Goal: Ask a question: Seek information or help from site administrators or community

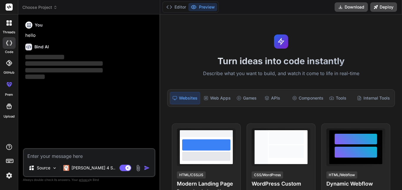
type textarea "x"
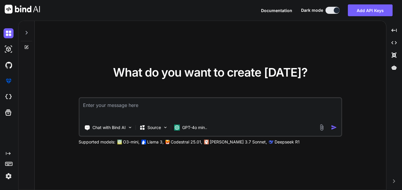
type textarea "x"
click at [151, 109] on textarea at bounding box center [209, 109] width 261 height 22
type textarea "H"
type textarea "x"
type textarea "Hi"
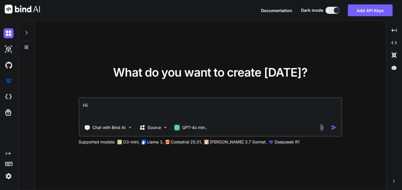
type textarea "x"
type textarea "Hii"
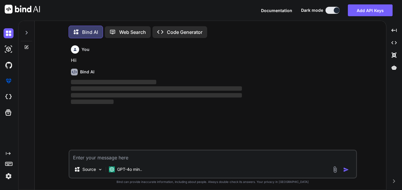
scroll to position [3, 0]
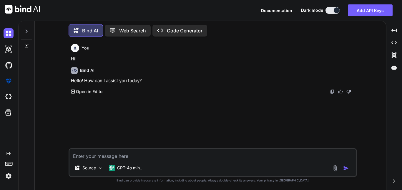
type textarea "x"
type textarea "T"
type textarea "x"
type textarea "Te"
type textarea "x"
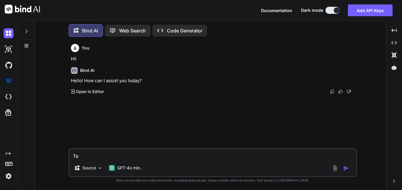
type textarea "Tel"
type textarea "x"
type textarea "Tell"
type textarea "x"
type textarea "Tell"
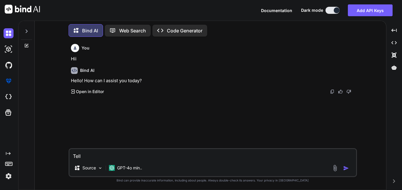
type textarea "x"
type textarea "Tell m"
type textarea "x"
type textarea "Tell me"
type textarea "x"
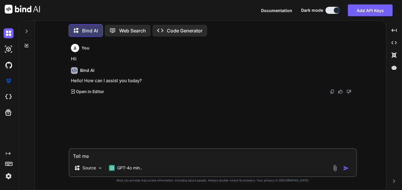
type textarea "Tell me"
type textarea "x"
type textarea "Tell me e"
type textarea "x"
type textarea "Tell me ex"
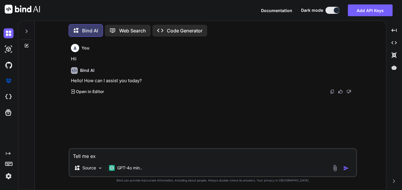
type textarea "x"
type textarea "Tell me exa"
type textarea "x"
type textarea "Tell me exac"
type textarea "x"
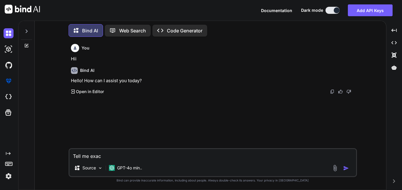
type textarea "Tell me exacy"
type textarea "x"
type textarea "Tell me exac"
type textarea "x"
type textarea "Tell me exact"
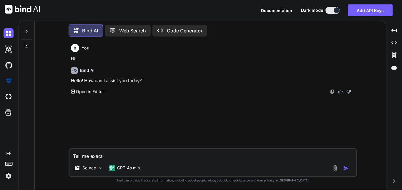
type textarea "x"
type textarea "Tell me exactl"
type textarea "x"
type textarea "Tell me exactly"
type textarea "x"
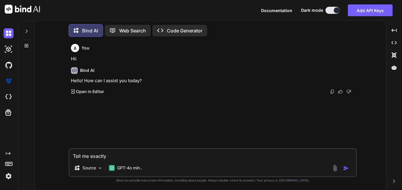
type textarea "Tell me exactly"
type textarea "x"
type textarea "Tell me exactly w"
type textarea "x"
type textarea "Tell me exactly wh"
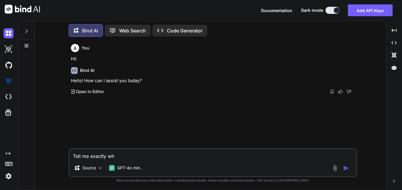
type textarea "x"
type textarea "Tell me exactly what"
type textarea "x"
type textarea "Tell me exactly whaty"
type textarea "x"
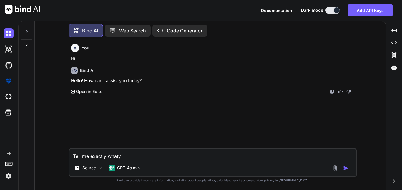
type textarea "Tell me exactly whaty"
type textarea "x"
type textarea "Tell me exactly whaty i"
type textarea "x"
type textarea "Tell me exactly whaty is"
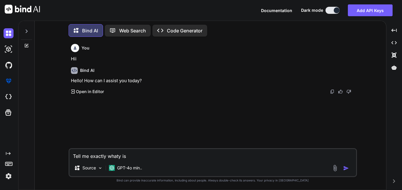
type textarea "x"
type textarea "Tell me exactly whaty is"
type textarea "x"
type textarea "Tell me exactly whaty is d"
type textarea "x"
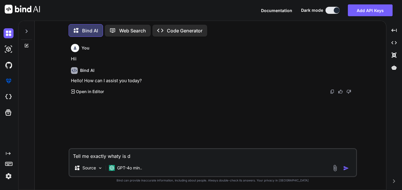
type textarea "Tell me exactly whaty is do"
type textarea "x"
type textarea "Tell me exactly whaty is doc"
type textarea "x"
type textarea "Tell me exactly whaty is dock"
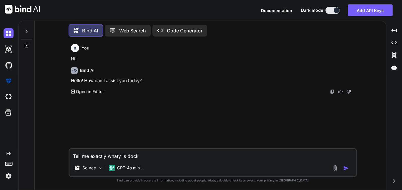
type textarea "x"
type textarea "Tell me exactly whaty is docke"
type textarea "x"
type textarea "Tell me exactly whaty is docker"
type textarea "x"
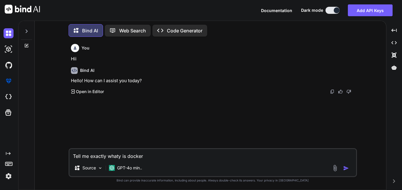
type textarea "Tell me exactly whaty is docker"
type textarea "x"
type textarea "Tell me exactly whaty is docker a"
type textarea "x"
type textarea "Tell me exactly whaty is docker an"
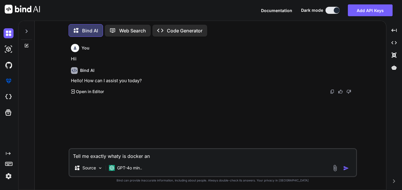
type textarea "x"
type textarea "Tell me exactly whaty is docker and"
type textarea "x"
type textarea "Tell me exactly whaty is docker and"
type textarea "x"
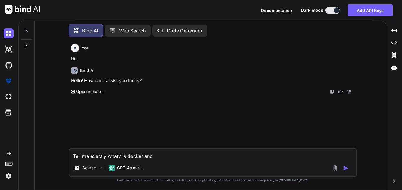
type textarea "Tell me exactly whaty is docker and w"
type textarea "x"
type textarea "Tell me exactly whaty is docker and wh"
type textarea "x"
type textarea "Tell me exactly whaty is docker and why"
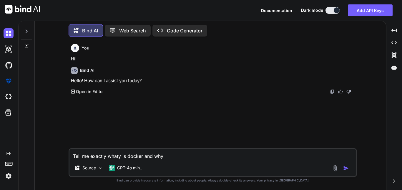
type textarea "x"
type textarea "Tell me exactly whaty is docker and why"
type textarea "x"
type textarea "Tell me exactly whaty is docker and why i"
type textarea "x"
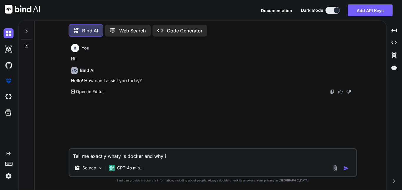
type textarea "Tell me exactly whaty is docker and why it"
type textarea "x"
type textarea "Tell me exactly whaty is docker and why it"
type textarea "x"
type textarea "Tell me exactly whaty is docker and why it i"
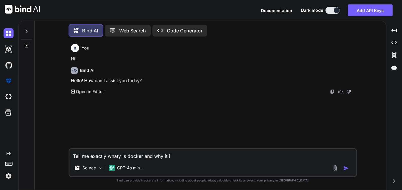
type textarea "x"
type textarea "Tell me exactly whaty is docker and why it is"
type textarea "x"
type textarea "Tell me exactly whaty is docker and why it is"
type textarea "x"
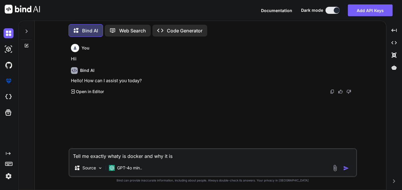
type textarea "Tell me exactly whaty is docker and why it is u"
type textarea "x"
type textarea "Tell me exactly whaty is docker and why it is us"
type textarea "x"
type textarea "Tell me exactly whaty is docker and why it is use"
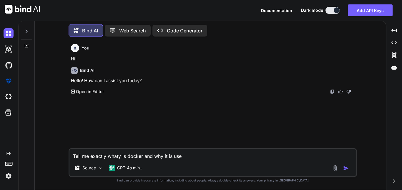
type textarea "x"
type textarea "Tell me exactly whaty is docker and why it is used"
type textarea "x"
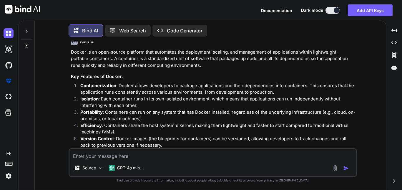
scroll to position [77, 0]
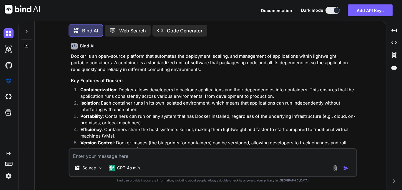
click at [112, 154] on textarea at bounding box center [212, 154] width 286 height 11
drag, startPoint x: 112, startPoint y: 154, endPoint x: 179, endPoint y: 160, distance: 67.6
click at [179, 160] on div "Source GPT-4o min.." at bounding box center [213, 162] width 288 height 29
click at [94, 154] on textarea at bounding box center [212, 154] width 286 height 11
type textarea "x"
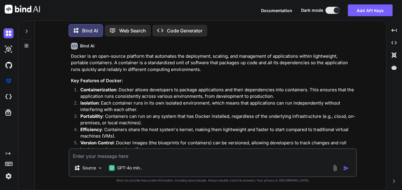
type textarea "D"
type textarea "x"
type textarea "Do"
type textarea "x"
type textarea "Doc"
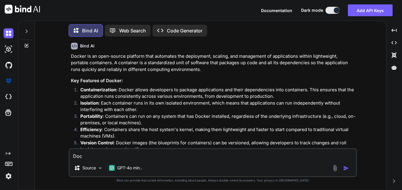
type textarea "x"
type textarea "Dock"
type textarea "x"
type textarea "Docke"
type textarea "x"
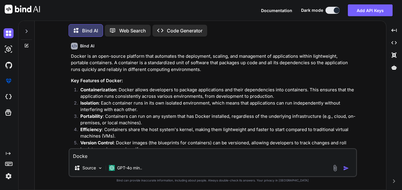
type textarea "Docker"
type textarea "x"
type textarea "Docker"
type textarea "x"
type textarea "Docker i"
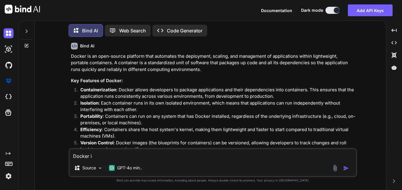
type textarea "x"
type textarea "Docker in"
type textarea "x"
type textarea "Docker in"
type textarea "x"
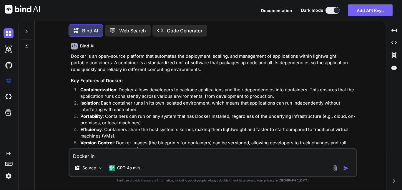
type textarea "Docker in o"
type textarea "x"
type textarea "Docker in on"
type textarea "x"
type textarea "Docker in one"
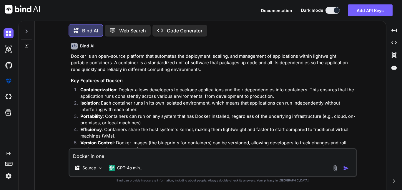
type textarea "x"
type textarea "Docker in one"
type textarea "x"
type textarea "Docker in one w"
type textarea "x"
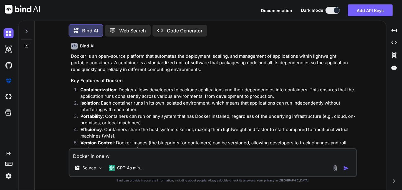
type textarea "Docker in one wo"
type textarea "x"
type textarea "Docker in one wor"
type textarea "x"
type textarea "Docker in one word"
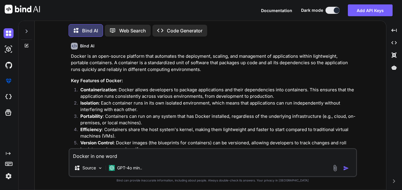
type textarea "x"
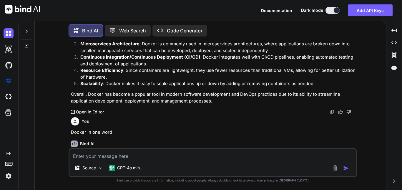
scroll to position [236, 0]
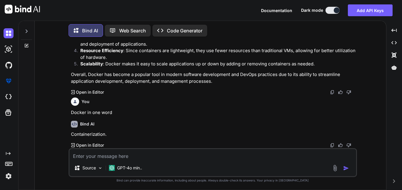
click at [150, 155] on textarea at bounding box center [212, 154] width 286 height 11
paste textarea "Portability: Docker facilitates the developers in packaging their applications …"
type textarea "x"
type textarea "Portability: Docker facilitates the developers in packaging their applications …"
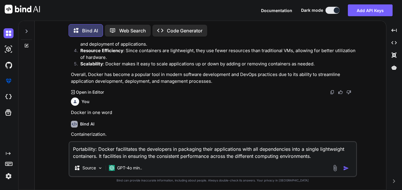
type textarea "x"
type textarea "Portability: Docker facilitates the developers in packaging their applications …"
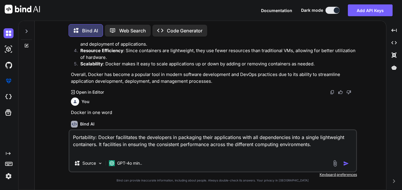
type textarea "x"
type textarea "Portability: Docker facilitates the developers in packaging their applications …"
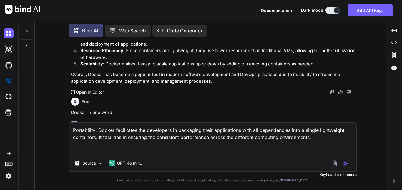
type textarea "x"
type textarea "Portability: Docker facilitates the developers in packaging their applications …"
type textarea "x"
type textarea "Portability: Docker facilitates the developers in packaging their applications …"
type textarea "x"
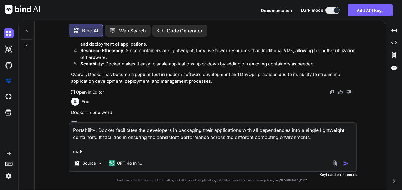
type textarea "Portability: Docker facilitates the developers in packaging their applications …"
type textarea "x"
type textarea "Portability: Docker facilitates the developers in packaging their applications …"
type textarea "x"
type textarea "Portability: Docker facilitates the developers in packaging their applications …"
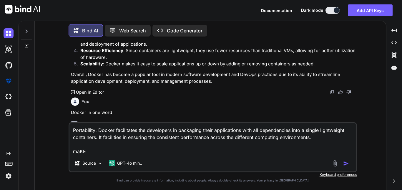
type textarea "x"
type textarea "Portability: Docker facilitates the developers in packaging their applications …"
type textarea "x"
type textarea "Portability: Docker facilitates the developers in packaging their applications …"
type textarea "x"
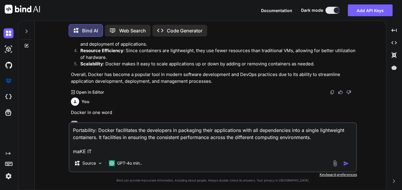
type textarea "Portability: Docker facilitates the developers in packaging their applications …"
type textarea "x"
type textarea "Portability: Docker facilitates the developers in packaging their applications …"
type textarea "x"
type textarea "Portability: Docker facilitates the developers in packaging their applications …"
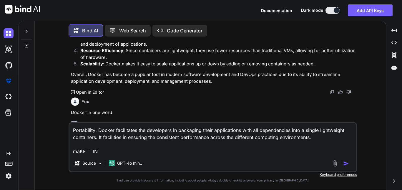
type textarea "x"
type textarea "Portability: Docker facilitates the developers in packaging their applications …"
type textarea "x"
type textarea "Portability: Docker facilitates the developers in packaging their applications …"
type textarea "x"
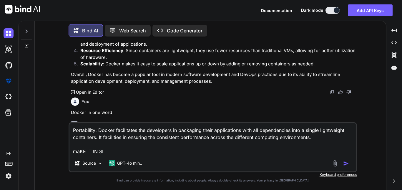
type textarea "Portability: Docker facilitates the developers in packaging their applications …"
type textarea "x"
type textarea "Portability: Docker facilitates the developers in packaging their applications …"
type textarea "x"
type textarea "Portability: Docker facilitates the developers in packaging their applications …"
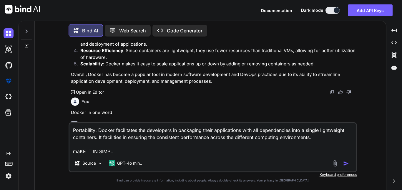
type textarea "x"
type textarea "Portability: Docker facilitates the developers in packaging their applications …"
type textarea "x"
type textarea "Portability: Docker facilitates the developers in packaging their applications …"
type textarea "x"
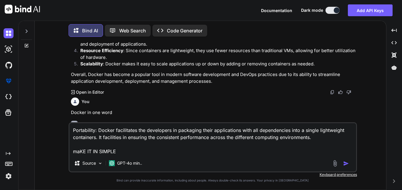
type textarea "Portability: Docker facilitates the developers in packaging their applications …"
type textarea "x"
type textarea "Portability: Docker facilitates the developers in packaging their applications …"
type textarea "x"
type textarea "Portability: Docker facilitates the developers in packaging their applications …"
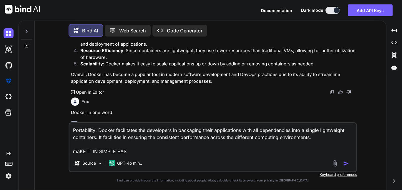
type textarea "x"
type textarea "Portability: Docker facilitates the developers in packaging their applications …"
type textarea "x"
type textarea "Portability: Docker facilitates the developers in packaging their applications …"
type textarea "x"
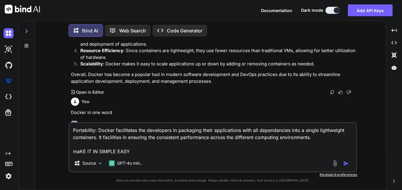
type textarea "Portability: Docker facilitates the developers in packaging their applications …"
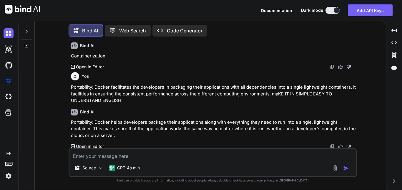
scroll to position [315, 0]
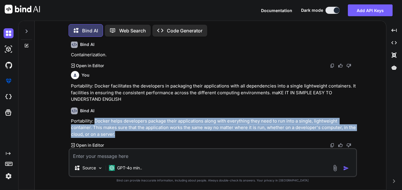
drag, startPoint x: 95, startPoint y: 119, endPoint x: 119, endPoint y: 132, distance: 28.0
click at [119, 132] on p "Portability: Docker helps developers package their applications along with ever…" at bounding box center [213, 128] width 285 height 20
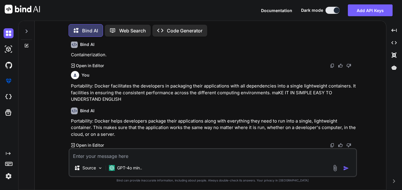
click at [139, 101] on p "Portability: Docker facilitates the developers in packaging their applications …" at bounding box center [213, 93] width 285 height 20
click at [142, 154] on textarea at bounding box center [212, 154] width 286 height 11
paste textarea "Reproducibility: Encapsulating the applications with their dependencies within …"
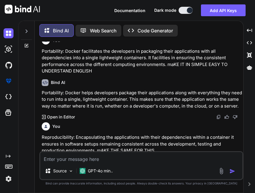
scroll to position [443, 0]
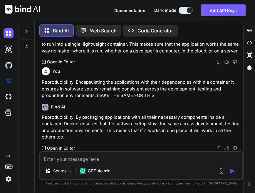
click at [130, 156] on textarea at bounding box center [141, 157] width 202 height 11
paste textarea "Docker itself is a platform that enables OS-level virtualization, and while it …"
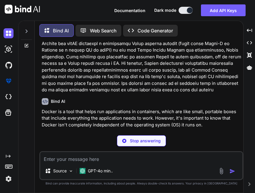
scroll to position [684, 0]
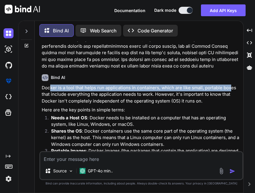
drag, startPoint x: 51, startPoint y: 95, endPoint x: 229, endPoint y: 93, distance: 178.2
click at [229, 93] on p "Docker is a tool that helps run applications in containers, which are like smal…" at bounding box center [142, 94] width 201 height 20
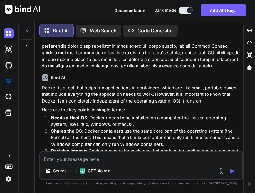
click at [187, 81] on div "Bind AI" at bounding box center [142, 77] width 201 height 7
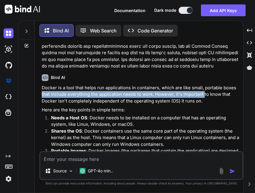
drag, startPoint x: 42, startPoint y: 101, endPoint x: 204, endPoint y: 104, distance: 162.4
click at [204, 104] on p "Docker is a tool that helps run applications in containers, which are like smal…" at bounding box center [142, 94] width 201 height 20
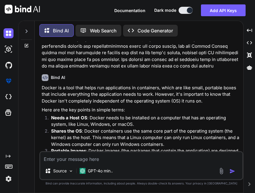
click at [155, 81] on div "Bind AI" at bounding box center [142, 77] width 201 height 7
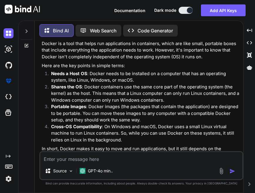
scroll to position [733, 0]
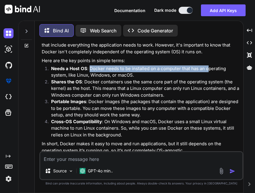
drag, startPoint x: 89, startPoint y: 74, endPoint x: 209, endPoint y: 76, distance: 119.1
click at [209, 76] on p "Needs a Host OS : Docker needs to be installed on a computer that has an operat…" at bounding box center [146, 71] width 191 height 13
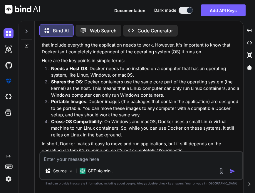
click at [157, 79] on p "Needs a Host OS : Docker needs to be installed on a computer that has an operat…" at bounding box center [146, 71] width 191 height 13
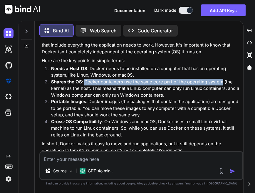
drag, startPoint x: 84, startPoint y: 88, endPoint x: 222, endPoint y: 91, distance: 137.4
click at [222, 91] on p "Shares the OS : Docker containers use the same core part of the operating syste…" at bounding box center [146, 89] width 191 height 20
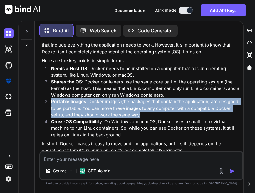
drag, startPoint x: 51, startPoint y: 106, endPoint x: 144, endPoint y: 123, distance: 94.0
click at [144, 118] on p "Portable Images : Docker images (the packages that contain the application) are…" at bounding box center [146, 108] width 191 height 20
copy p "Portable Images : Docker images (the packages that contain the application) are…"
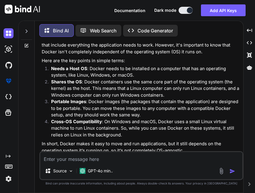
click at [119, 154] on textarea at bounding box center [141, 157] width 202 height 11
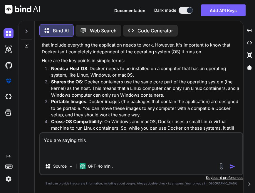
paste textarea "Portable Images: Docker images (the packages that contain the application) are …"
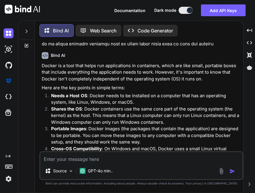
scroll to position [708, 0]
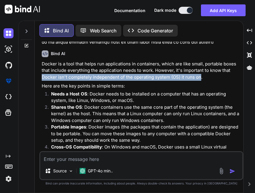
drag, startPoint x: 42, startPoint y: 84, endPoint x: 200, endPoint y: 82, distance: 157.9
click at [200, 81] on p "Docker is a tool that helps run applications in containers, which are like smal…" at bounding box center [142, 71] width 201 height 20
copy p "Docker isn't completely independent of the operating system (OS) it runs on"
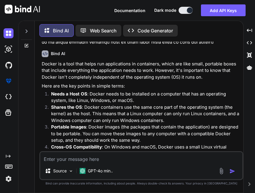
click at [161, 96] on div "Docker is a tool that helps run applications in containers, which are like smal…" at bounding box center [142, 120] width 201 height 119
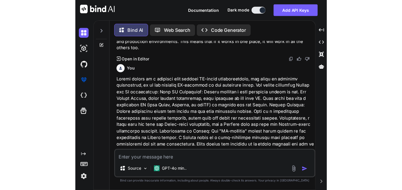
scroll to position [522, 0]
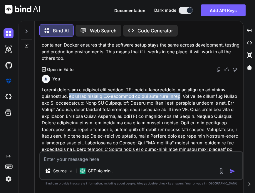
drag, startPoint x: 41, startPoint y: 96, endPoint x: 145, endPoint y: 97, distance: 104.7
click at [145, 97] on div "You Hii Bind AI Hello! How can I assist you [DATE]? Created with Pixso. Open in…" at bounding box center [142, 95] width 203 height 109
copy p "it is not entirely OS-[DEMOGRAPHIC_DATA] in the strictest sense"
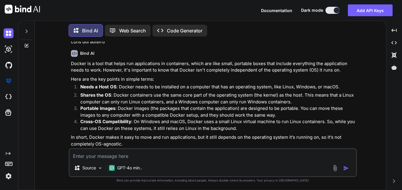
scroll to position [608, 0]
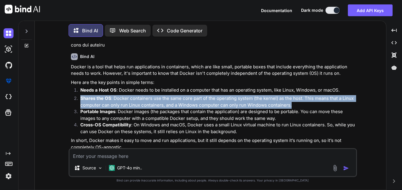
drag, startPoint x: 80, startPoint y: 98, endPoint x: 296, endPoint y: 108, distance: 215.8
click at [296, 108] on li "Shares the OS : Docker containers use the same core part of the operating syste…" at bounding box center [216, 101] width 280 height 13
copy p "Shares the OS : Docker containers use the same core part of the operating syste…"
click at [314, 105] on p "Shares the OS : Docker containers use the same core part of the operating syste…" at bounding box center [217, 101] width 275 height 13
drag, startPoint x: 112, startPoint y: 98, endPoint x: 299, endPoint y: 106, distance: 186.3
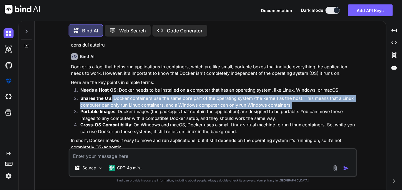
click at [299, 106] on p "Shares the OS : Docker containers use the same core part of the operating syste…" at bounding box center [217, 101] width 275 height 13
copy p "Docker containers use the same core part of the operating system (the kernel) a…"
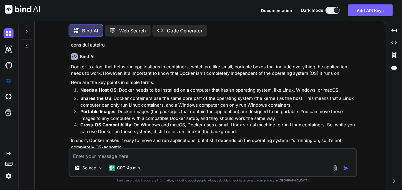
click at [214, 80] on p "Here are the key points in simple terms:" at bounding box center [213, 82] width 285 height 7
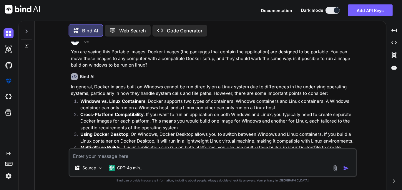
scroll to position [735, 0]
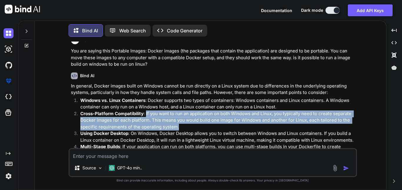
drag, startPoint x: 145, startPoint y: 113, endPoint x: 179, endPoint y: 124, distance: 35.7
click at [179, 124] on p "Cross-Platform Compatibility : If you want to run an application on both Window…" at bounding box center [217, 120] width 275 height 20
copy p "If you want to run an application on both Windows and Linux, you typically need…"
click at [171, 120] on p "Cross-Platform Compatibility : If you want to run an application on both Window…" at bounding box center [217, 120] width 275 height 20
click at [196, 125] on p "Cross-Platform Compatibility : If you want to run an application on both Window…" at bounding box center [217, 120] width 275 height 20
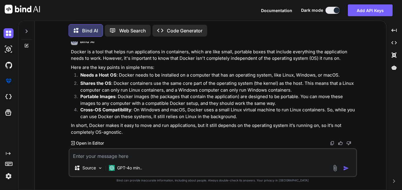
scroll to position [620, 0]
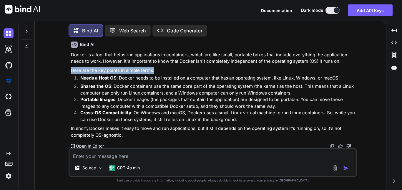
drag, startPoint x: 153, startPoint y: 70, endPoint x: 66, endPoint y: 70, distance: 86.8
click at [66, 70] on div "You Hii Bind AI Hello! How can I assist you [DATE]? Created with Pixso. Open in…" at bounding box center [212, 115] width 346 height 148
click at [163, 68] on p "Here are the key points in simple terms:" at bounding box center [213, 70] width 285 height 7
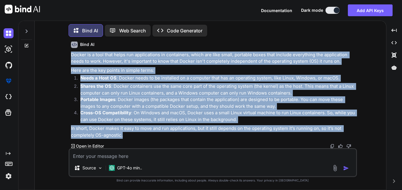
drag, startPoint x: 70, startPoint y: 54, endPoint x: 258, endPoint y: 135, distance: 205.1
click at [258, 135] on div "You Hii Bind AI Hello! How can I assist you [DATE]? Created with Pixso. Open in…" at bounding box center [213, 94] width 287 height 106
copy div "Docker is a tool that helps run applications in containers, which are like smal…"
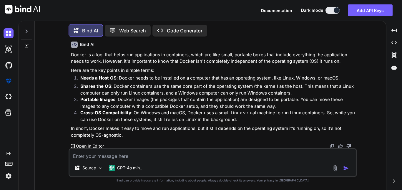
click at [150, 157] on textarea at bounding box center [212, 154] width 286 height 11
paste textarea "Docker is a tool that helps run applications in containers, which are like smal…"
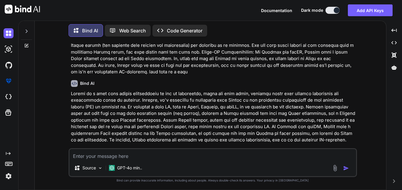
scroll to position [935, 0]
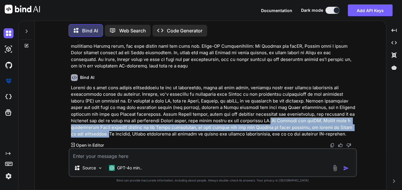
drag, startPoint x: 261, startPoint y: 120, endPoint x: 98, endPoint y: 135, distance: 163.1
click at [98, 135] on p at bounding box center [213, 110] width 285 height 53
copy p "On Windows and macOS, Docker uses a lightweight Linux virtual machine to run Li…"
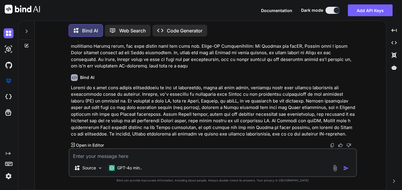
click at [126, 159] on textarea at bounding box center [212, 154] width 286 height 11
paste textarea "On Windows and macOS, Docker uses a lightweight Linux virtual machine to run Li…"
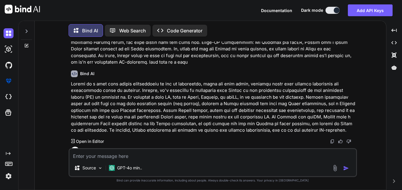
scroll to position [936, 0]
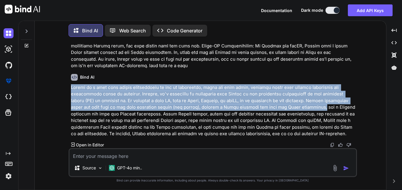
drag, startPoint x: 71, startPoint y: 86, endPoint x: 288, endPoint y: 108, distance: 217.6
click at [288, 108] on p at bounding box center [213, 110] width 285 height 53
